Goal: Find specific page/section: Find specific page/section

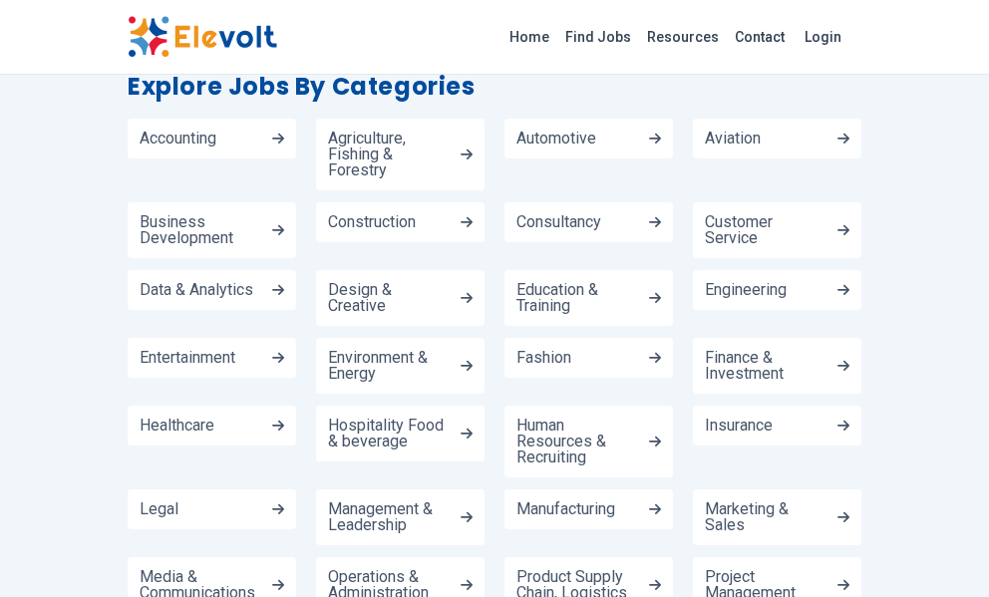
scroll to position [2796, 0]
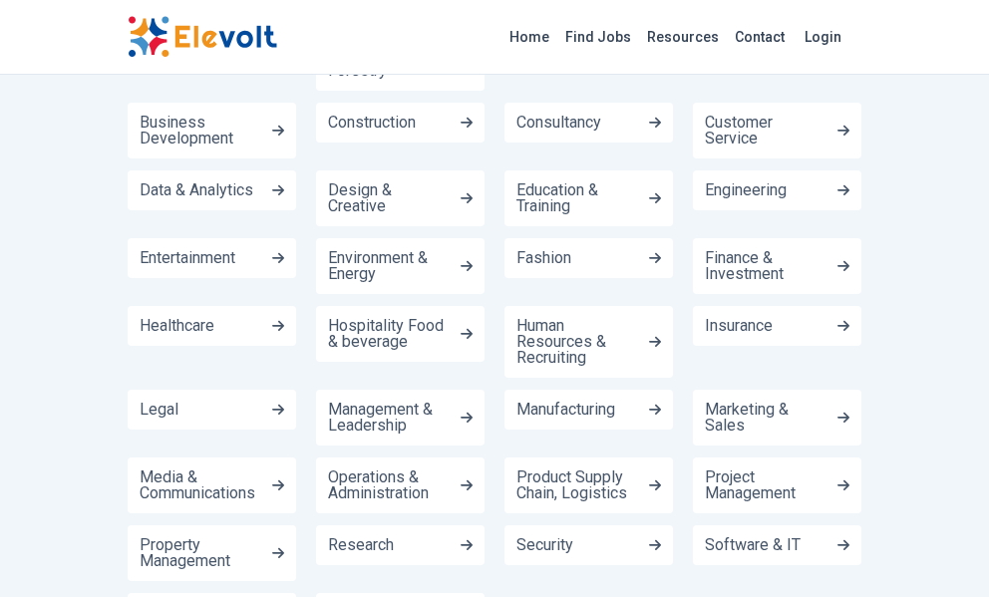
click at [591, 456] on ul "Accounting Agriculture, Fishing & Forestry Automotive Aviation Business Develop…" at bounding box center [495, 334] width 734 height 630
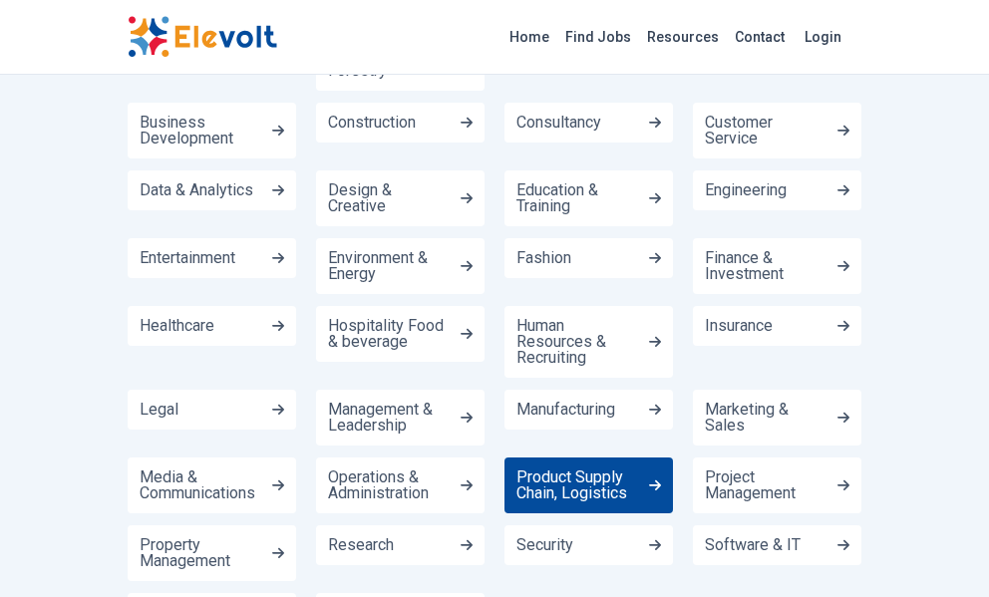
click at [582, 475] on span "Product Supply Chain, Logistics" at bounding box center [578, 485] width 125 height 32
